Goal: Task Accomplishment & Management: Manage account settings

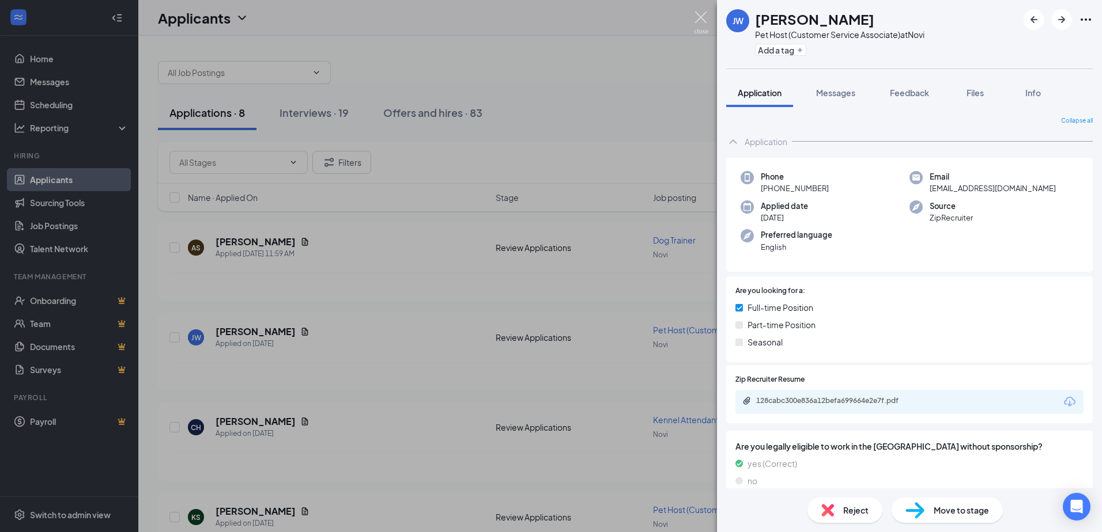
click at [698, 16] on img at bounding box center [701, 23] width 14 height 22
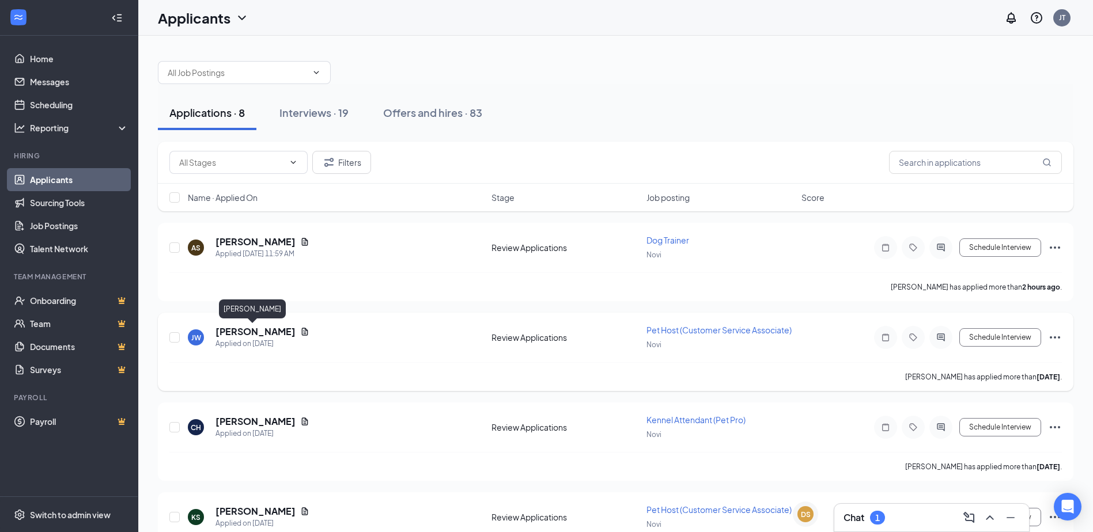
click at [255, 330] on h5 "[PERSON_NAME]" at bounding box center [256, 332] width 80 height 13
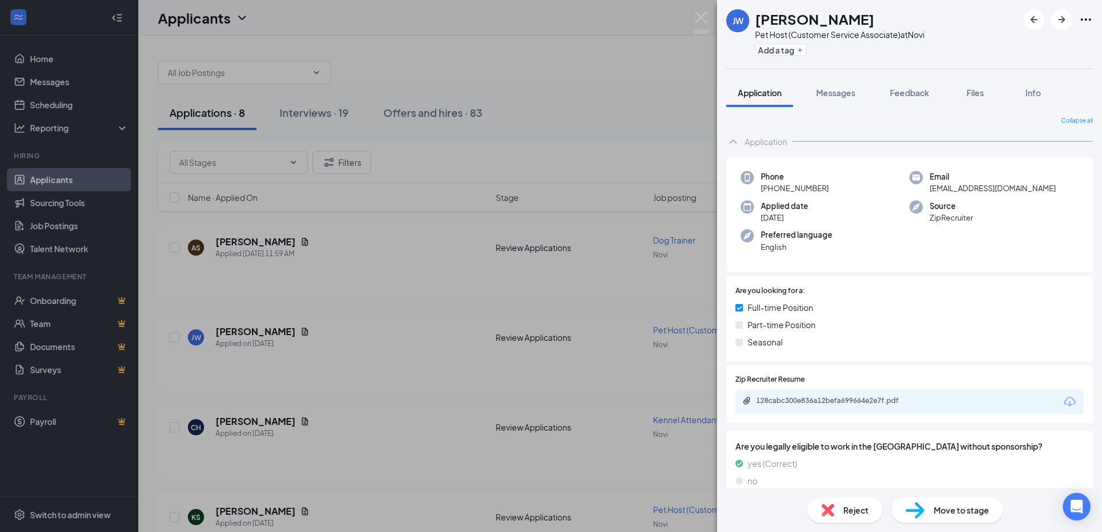
click at [837, 396] on div "128cabc300e836a12befa699664e2e7f.pdf" at bounding box center [909, 402] width 348 height 24
click at [846, 397] on div "128cabc300e836a12befa699664e2e7f.pdf" at bounding box center [836, 400] width 161 height 9
click at [705, 20] on img at bounding box center [701, 23] width 14 height 22
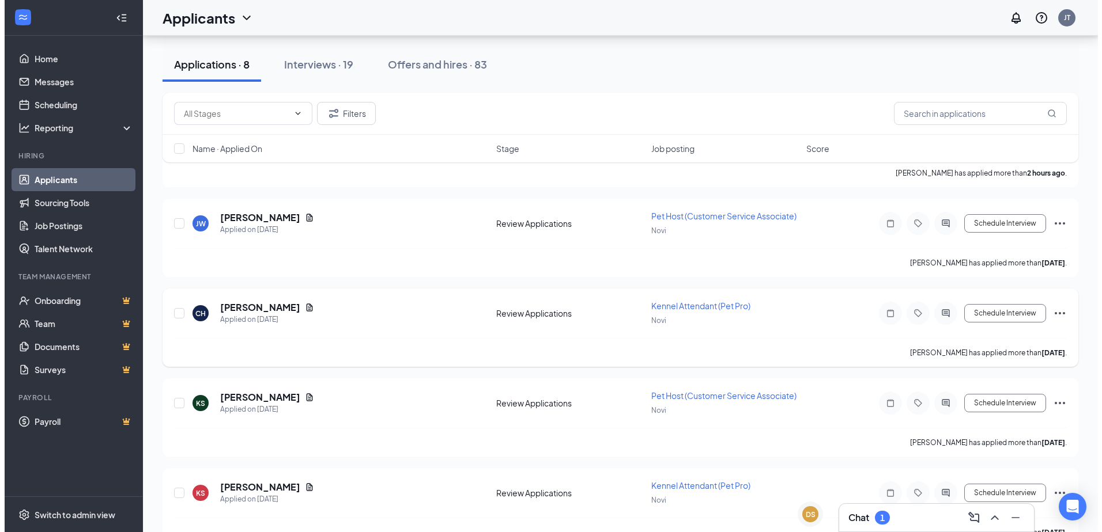
scroll to position [115, 0]
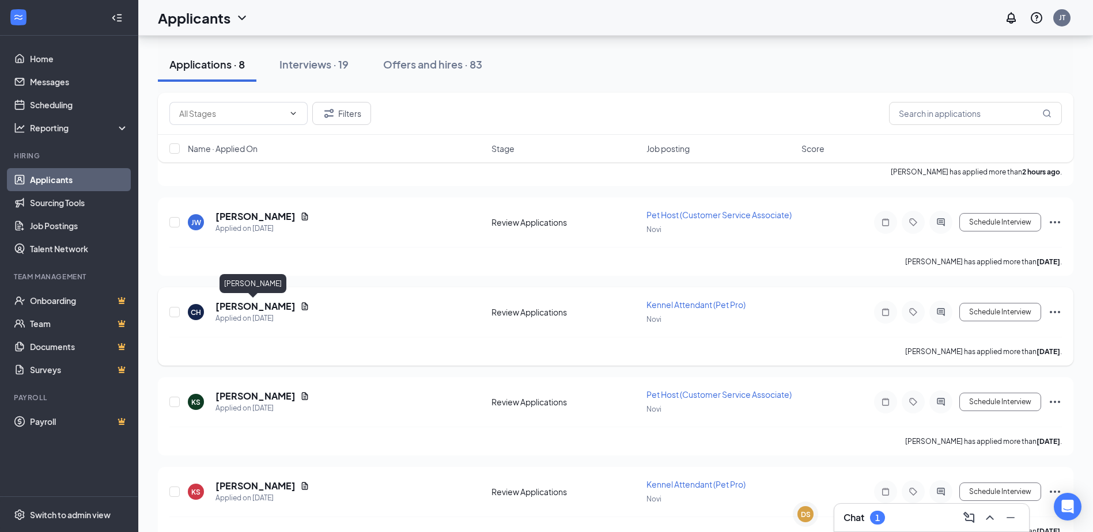
click at [261, 308] on h5 "[PERSON_NAME]" at bounding box center [256, 306] width 80 height 13
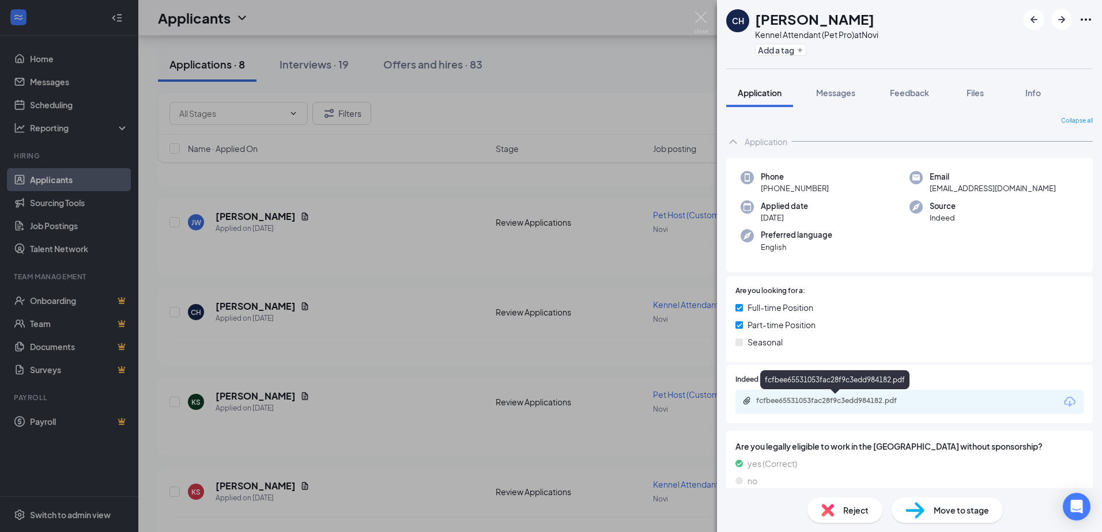
click at [855, 400] on div "fcfbee65531053fac28f9c3edd984182.pdf" at bounding box center [836, 400] width 161 height 9
